Goal: Transaction & Acquisition: Register for event/course

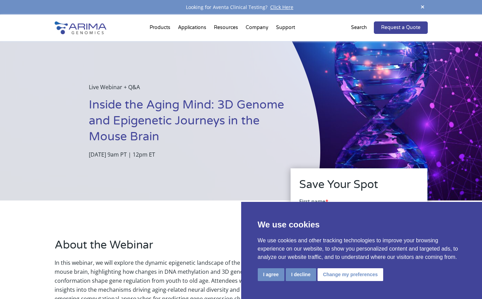
click at [271, 275] on button "I agree" at bounding box center [271, 274] width 27 height 13
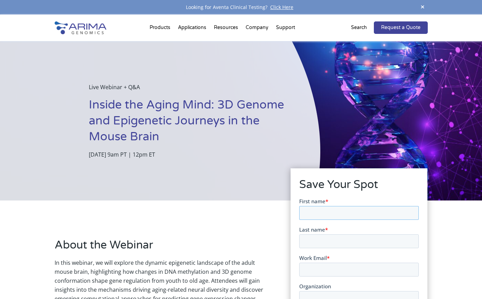
click at [307, 215] on input "First name *" at bounding box center [359, 213] width 120 height 14
type input "Satya"
click at [308, 243] on input "Last name *" at bounding box center [359, 241] width 120 height 14
type input "[PERSON_NAME]"
click at [320, 272] on input "Work Email *" at bounding box center [359, 269] width 120 height 14
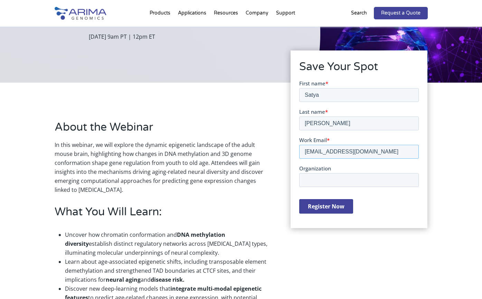
scroll to position [133, 0]
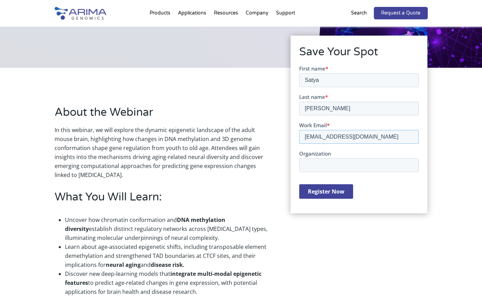
type input "[EMAIL_ADDRESS][DOMAIN_NAME]"
click at [342, 166] on input "Organization" at bounding box center [359, 165] width 120 height 14
type input "NIAID/NIH"
click at [330, 193] on input "Register Now" at bounding box center [326, 191] width 54 height 15
